Goal: Information Seeking & Learning: Learn about a topic

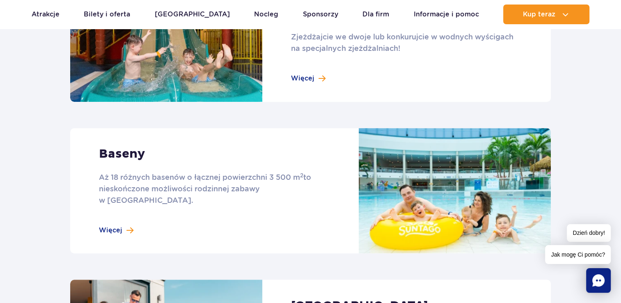
scroll to position [438, 0]
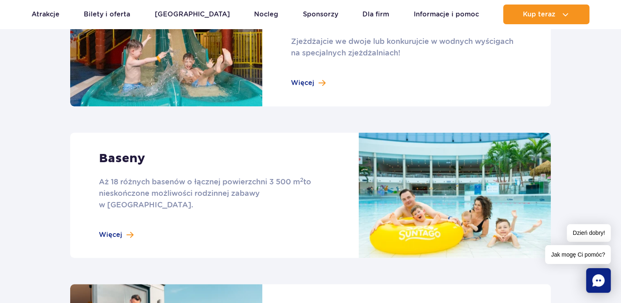
click at [122, 219] on link at bounding box center [310, 195] width 481 height 125
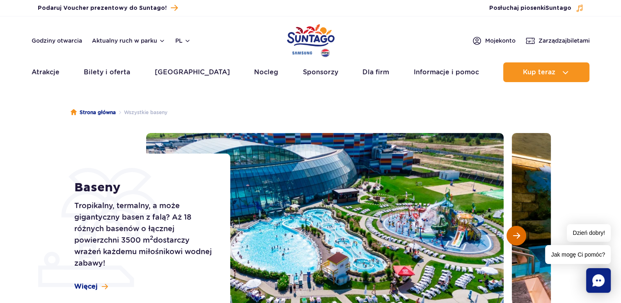
click at [517, 236] on span "Następny slajd" at bounding box center [516, 235] width 7 height 7
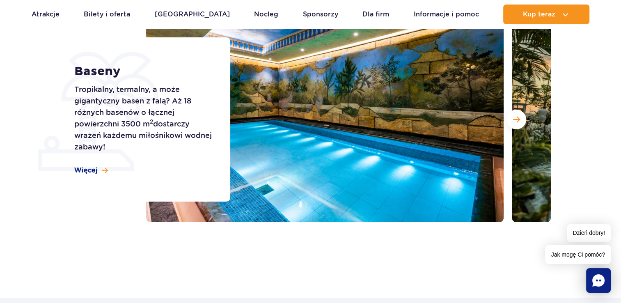
scroll to position [119, 0]
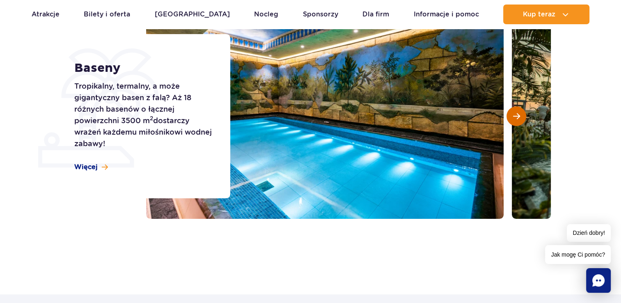
click at [512, 120] on button "Następny slajd" at bounding box center [516, 116] width 20 height 20
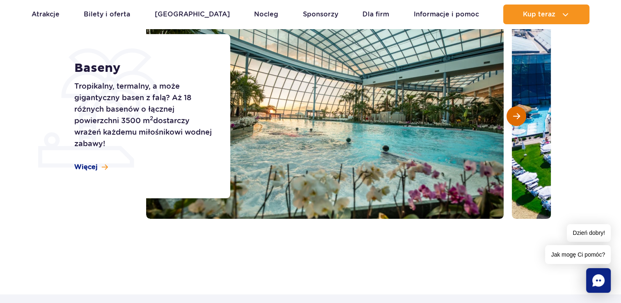
click at [512, 120] on button "Następny slajd" at bounding box center [516, 116] width 20 height 20
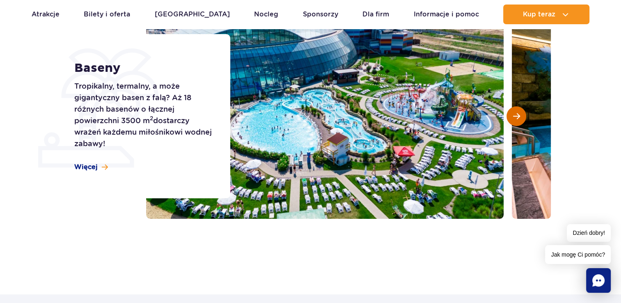
click at [512, 120] on button "Następny slajd" at bounding box center [516, 116] width 20 height 20
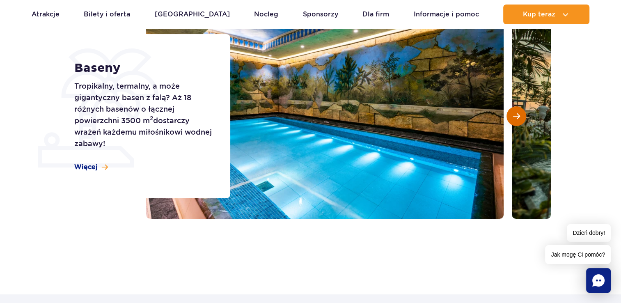
click at [512, 120] on button "Następny slajd" at bounding box center [516, 116] width 20 height 20
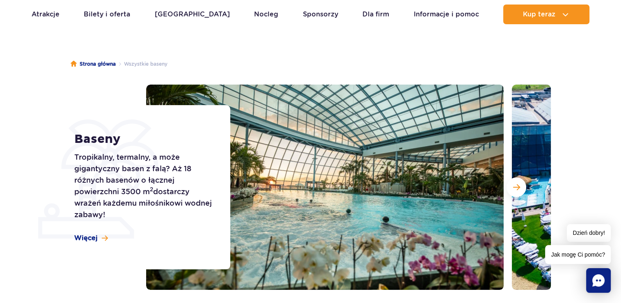
scroll to position [41, 0]
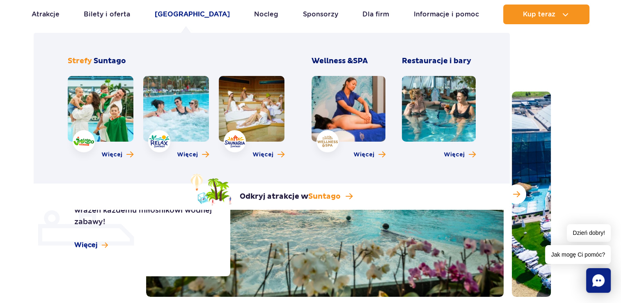
click at [176, 15] on link "[GEOGRAPHIC_DATA]" at bounding box center [192, 15] width 75 height 20
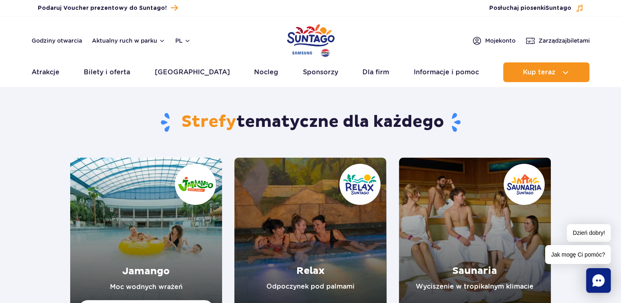
click at [151, 192] on link "Jamango" at bounding box center [146, 234] width 152 height 152
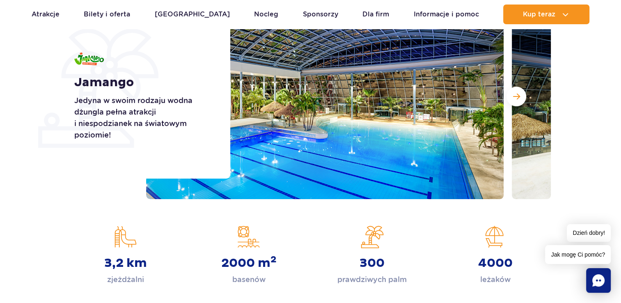
scroll to position [61, 0]
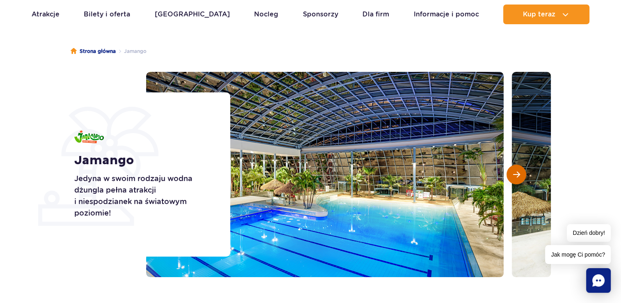
click at [515, 176] on span "Następny slajd" at bounding box center [516, 174] width 7 height 7
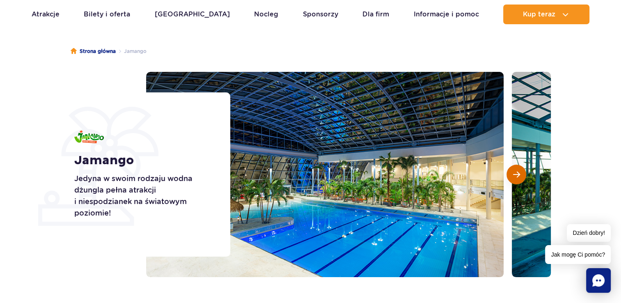
click at [515, 176] on span "Następny slajd" at bounding box center [516, 174] width 7 height 7
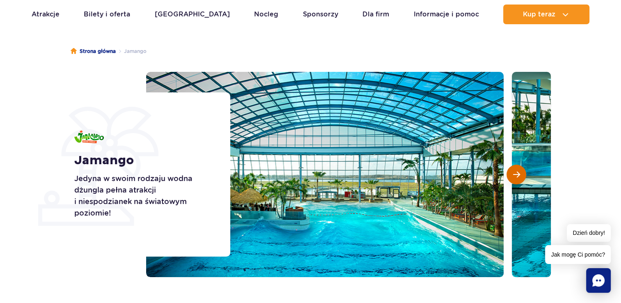
click at [515, 176] on span "Następny slajd" at bounding box center [516, 174] width 7 height 7
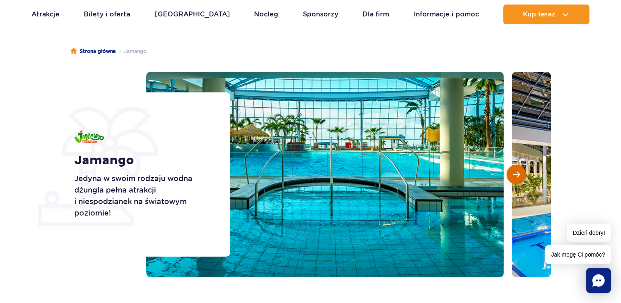
click at [515, 176] on span "Następny slajd" at bounding box center [516, 174] width 7 height 7
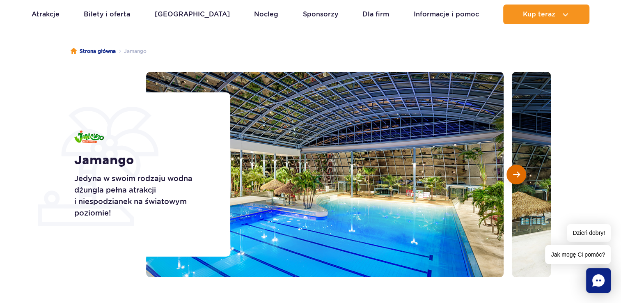
click at [515, 176] on span "Następny slajd" at bounding box center [516, 174] width 7 height 7
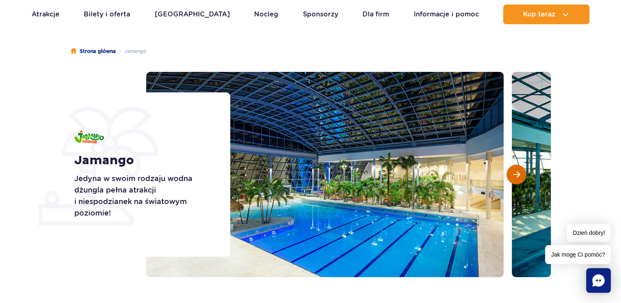
click at [515, 176] on span "Następny slajd" at bounding box center [516, 174] width 7 height 7
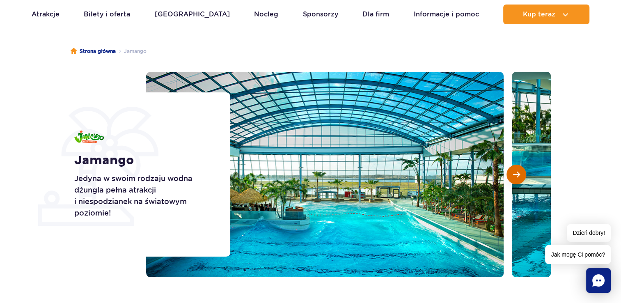
click at [515, 176] on span "Następny slajd" at bounding box center [516, 174] width 7 height 7
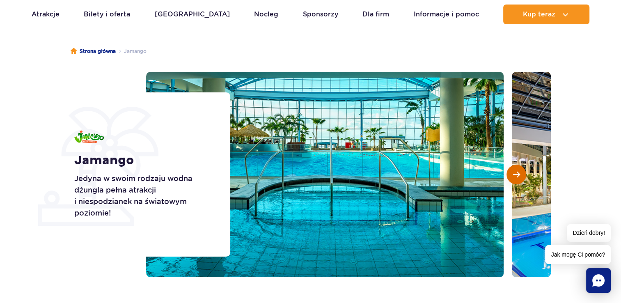
click at [515, 176] on span "Następny slajd" at bounding box center [516, 174] width 7 height 7
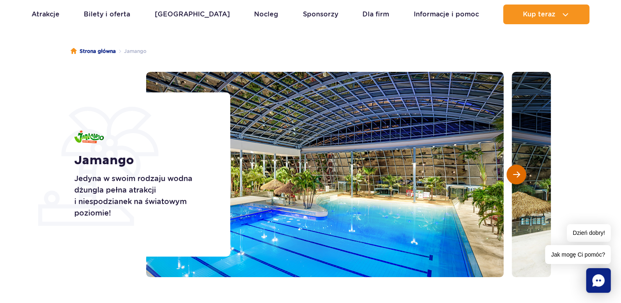
click at [514, 168] on button "Następny slajd" at bounding box center [516, 175] width 20 height 20
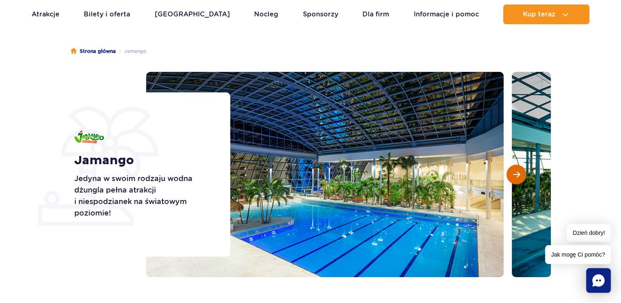
click at [514, 168] on button "Następny slajd" at bounding box center [516, 175] width 20 height 20
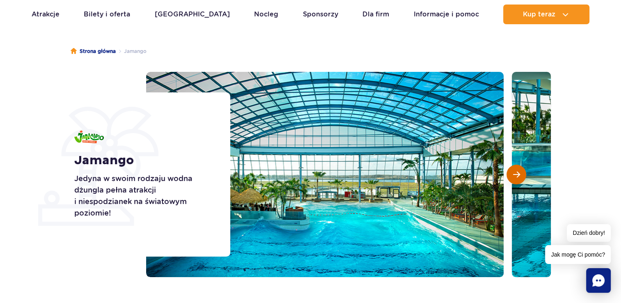
click at [514, 168] on button "Następny slajd" at bounding box center [516, 175] width 20 height 20
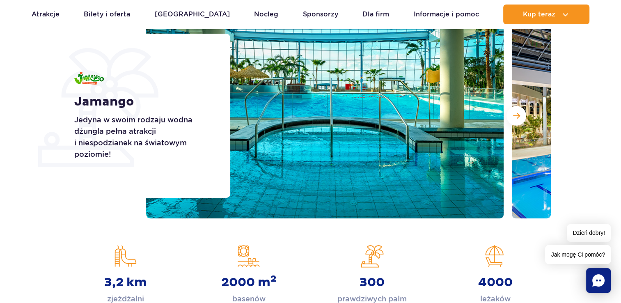
scroll to position [141, 0]
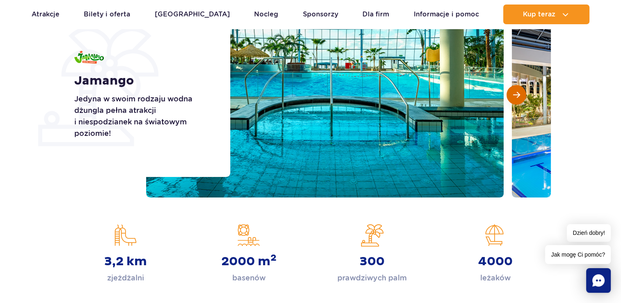
click at [513, 98] on button "Następny slajd" at bounding box center [516, 95] width 20 height 20
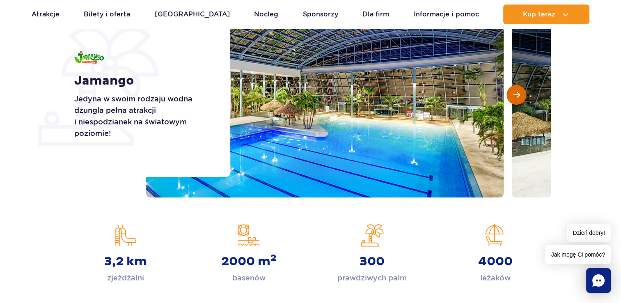
click at [513, 98] on button "Następny slajd" at bounding box center [516, 95] width 20 height 20
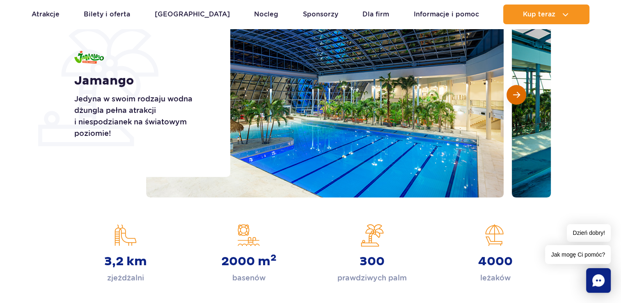
click at [513, 98] on button "Następny slajd" at bounding box center [516, 95] width 20 height 20
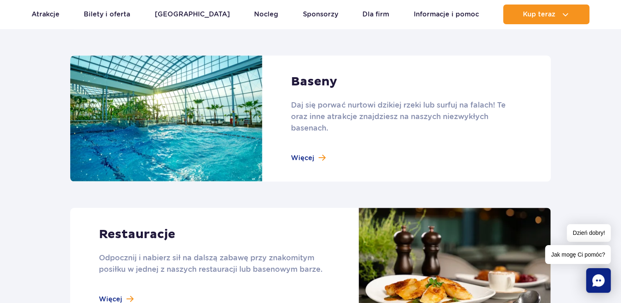
scroll to position [862, 0]
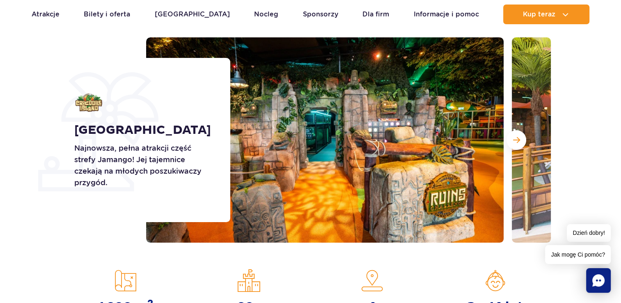
scroll to position [59, 0]
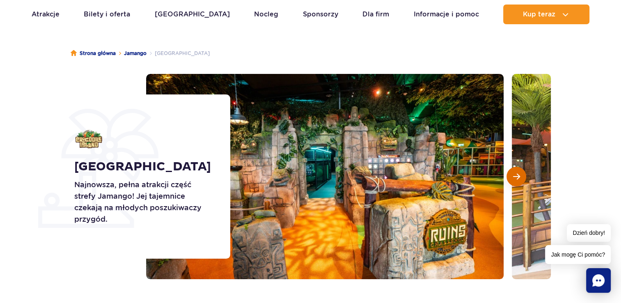
click at [514, 178] on span "Następny slajd" at bounding box center [516, 176] width 7 height 7
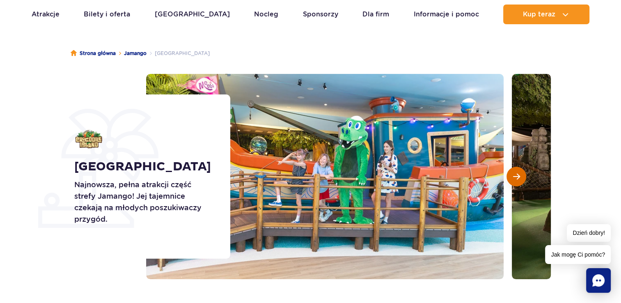
click at [514, 178] on span "Następny slajd" at bounding box center [516, 176] width 7 height 7
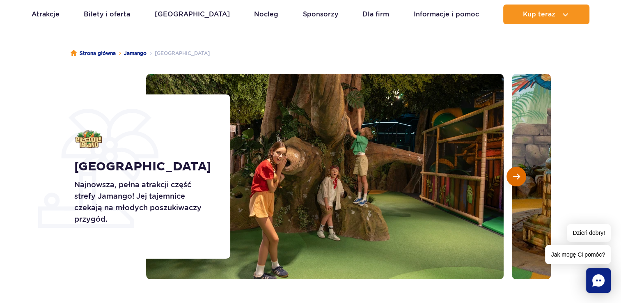
click at [514, 178] on span "Następny slajd" at bounding box center [516, 176] width 7 height 7
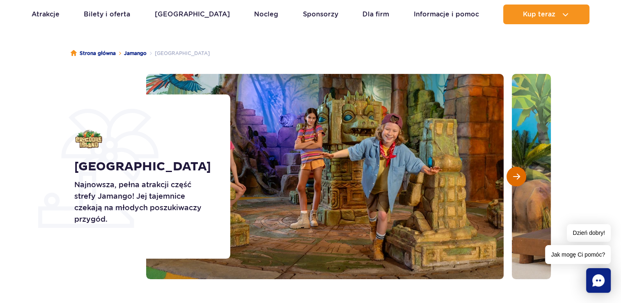
click at [514, 178] on span "Następny slajd" at bounding box center [516, 176] width 7 height 7
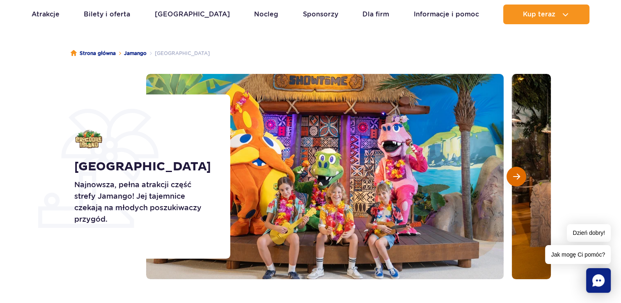
click at [514, 178] on span "Następny slajd" at bounding box center [516, 176] width 7 height 7
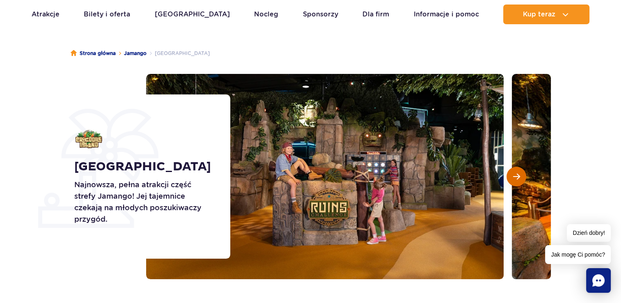
click at [514, 178] on span "Następny slajd" at bounding box center [516, 176] width 7 height 7
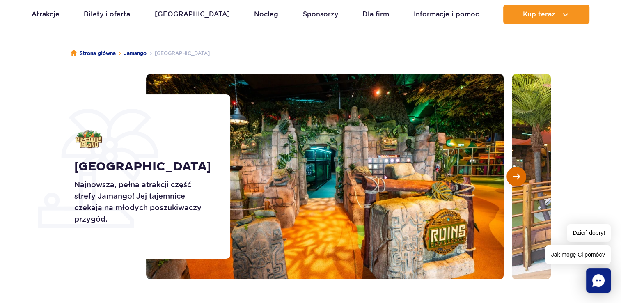
click at [514, 178] on span "Następny slajd" at bounding box center [516, 176] width 7 height 7
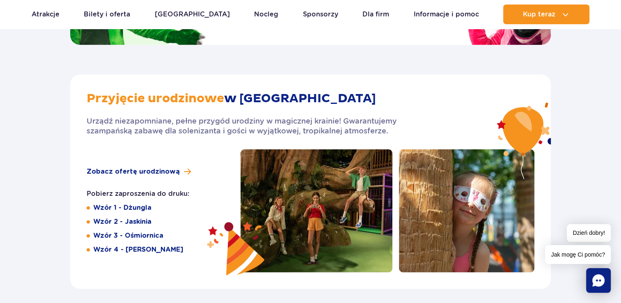
scroll to position [1300, 0]
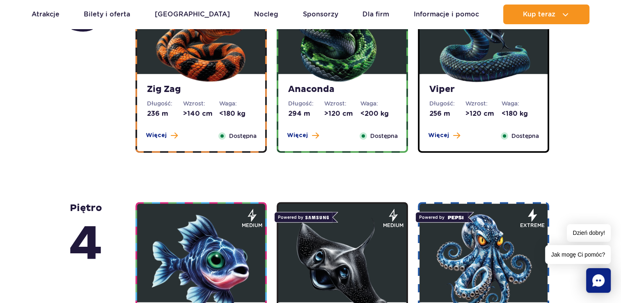
scroll to position [590, 0]
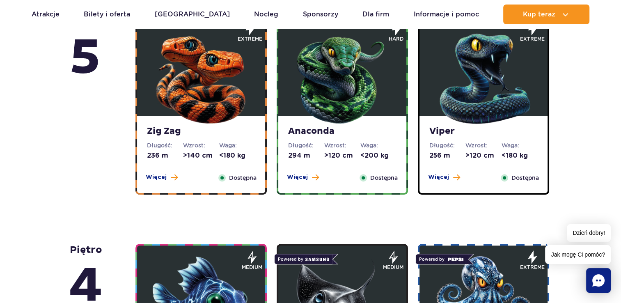
click at [399, 80] on figure at bounding box center [342, 66] width 128 height 98
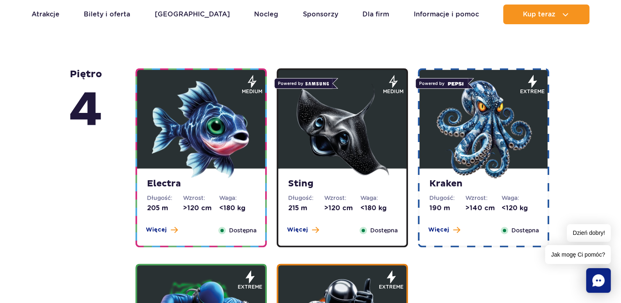
scroll to position [1016, 0]
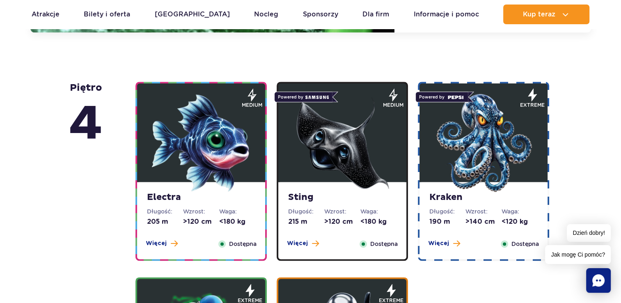
click at [366, 131] on img at bounding box center [342, 143] width 98 height 98
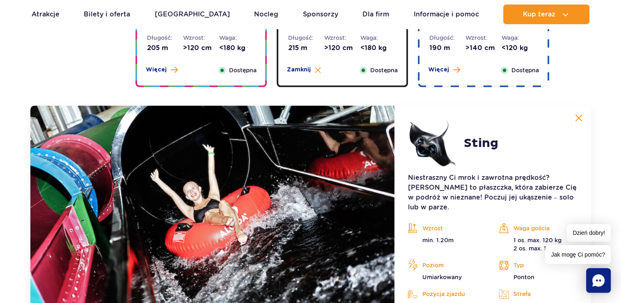
scroll to position [917, 0]
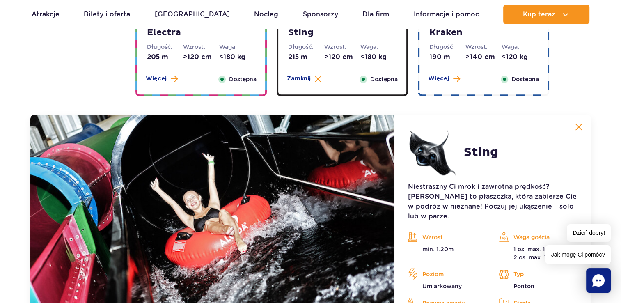
click at [579, 127] on img at bounding box center [578, 126] width 7 height 7
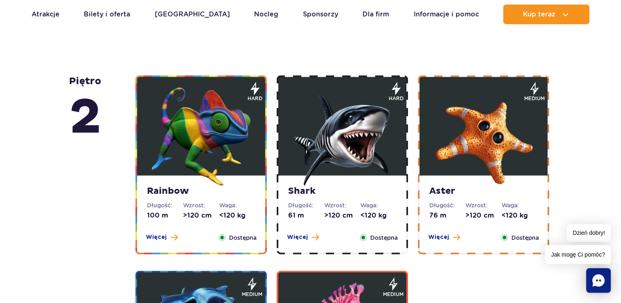
scroll to position [1415, 0]
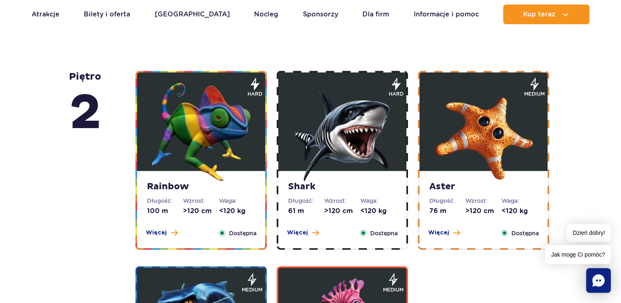
click at [383, 142] on img at bounding box center [342, 131] width 98 height 98
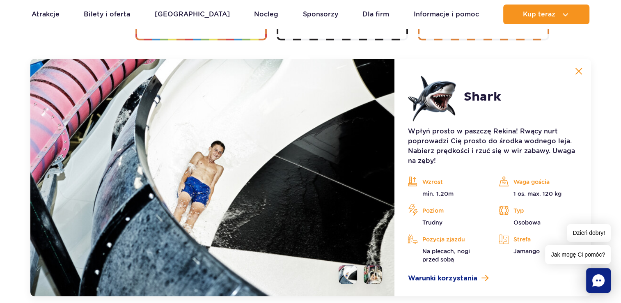
scroll to position [1633, 0]
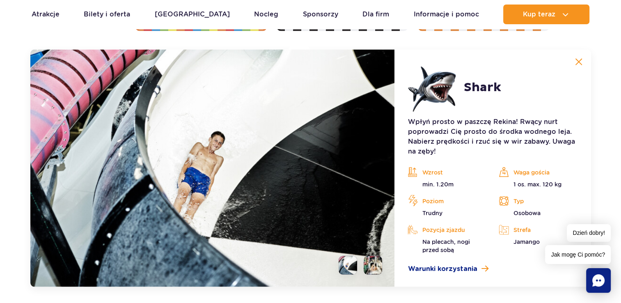
click at [368, 264] on li at bounding box center [373, 265] width 18 height 18
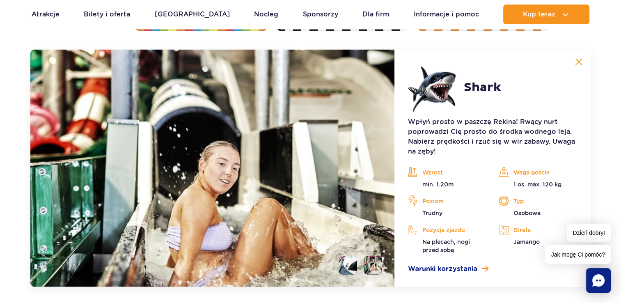
click at [357, 268] on li at bounding box center [348, 265] width 18 height 18
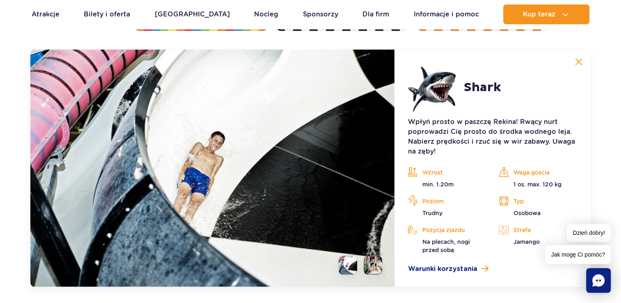
click at [579, 64] on img at bounding box center [578, 61] width 7 height 7
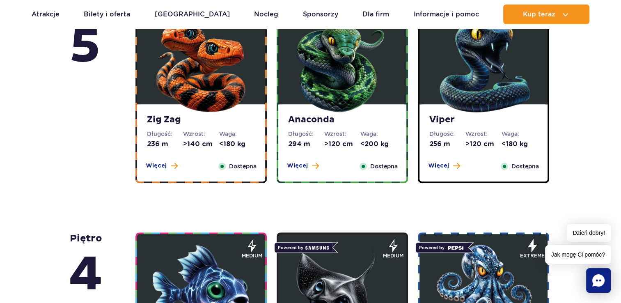
scroll to position [405, 0]
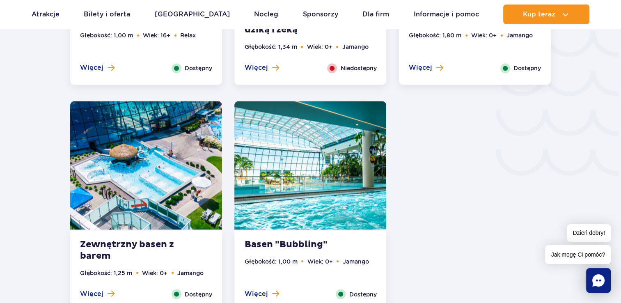
scroll to position [1420, 0]
